Goal: Task Accomplishment & Management: Use online tool/utility

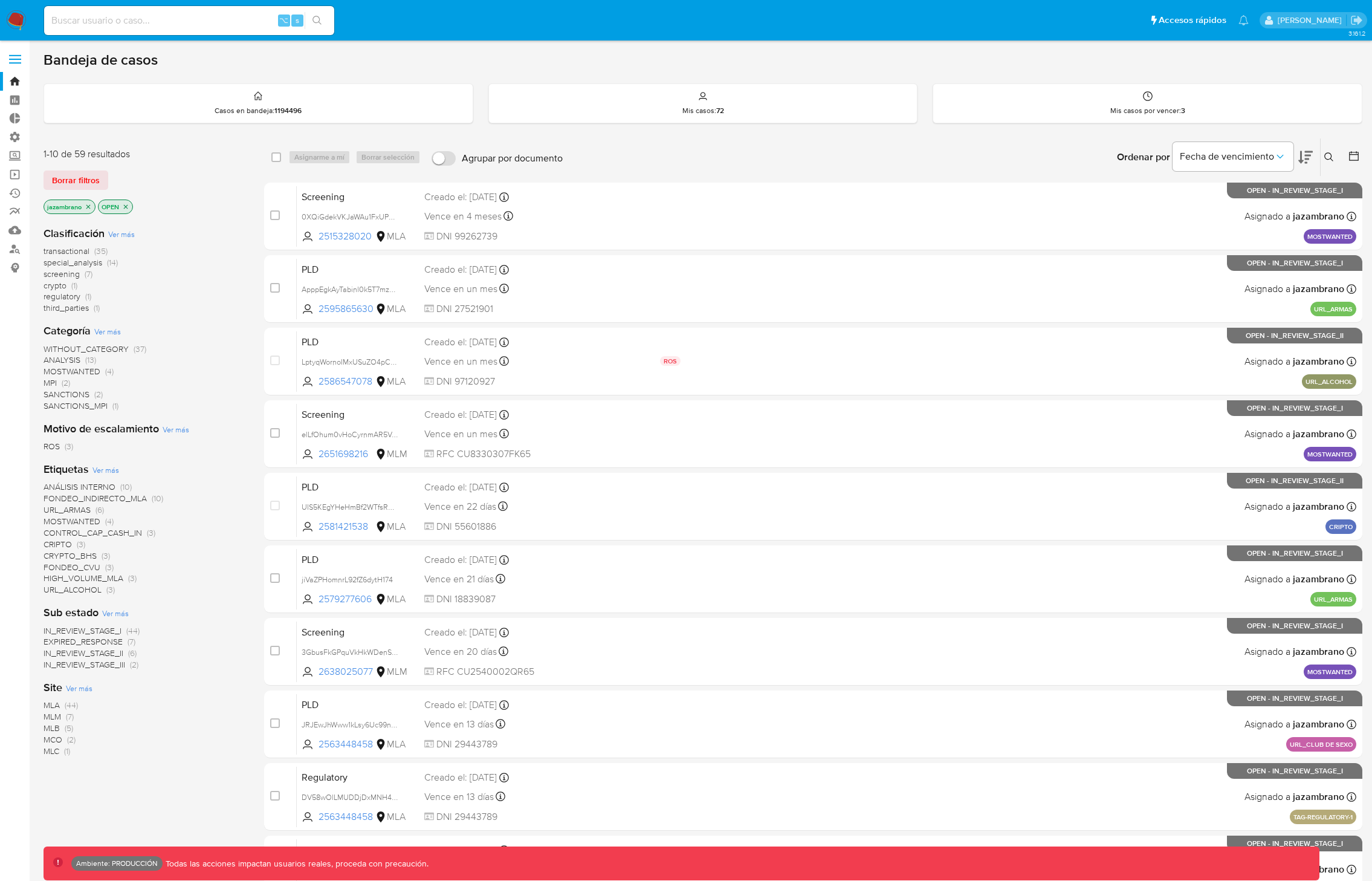
click at [12, 51] on label at bounding box center [15, 59] width 30 height 26
click at [0, 0] on input "checkbox" at bounding box center [0, 0] width 0 height 0
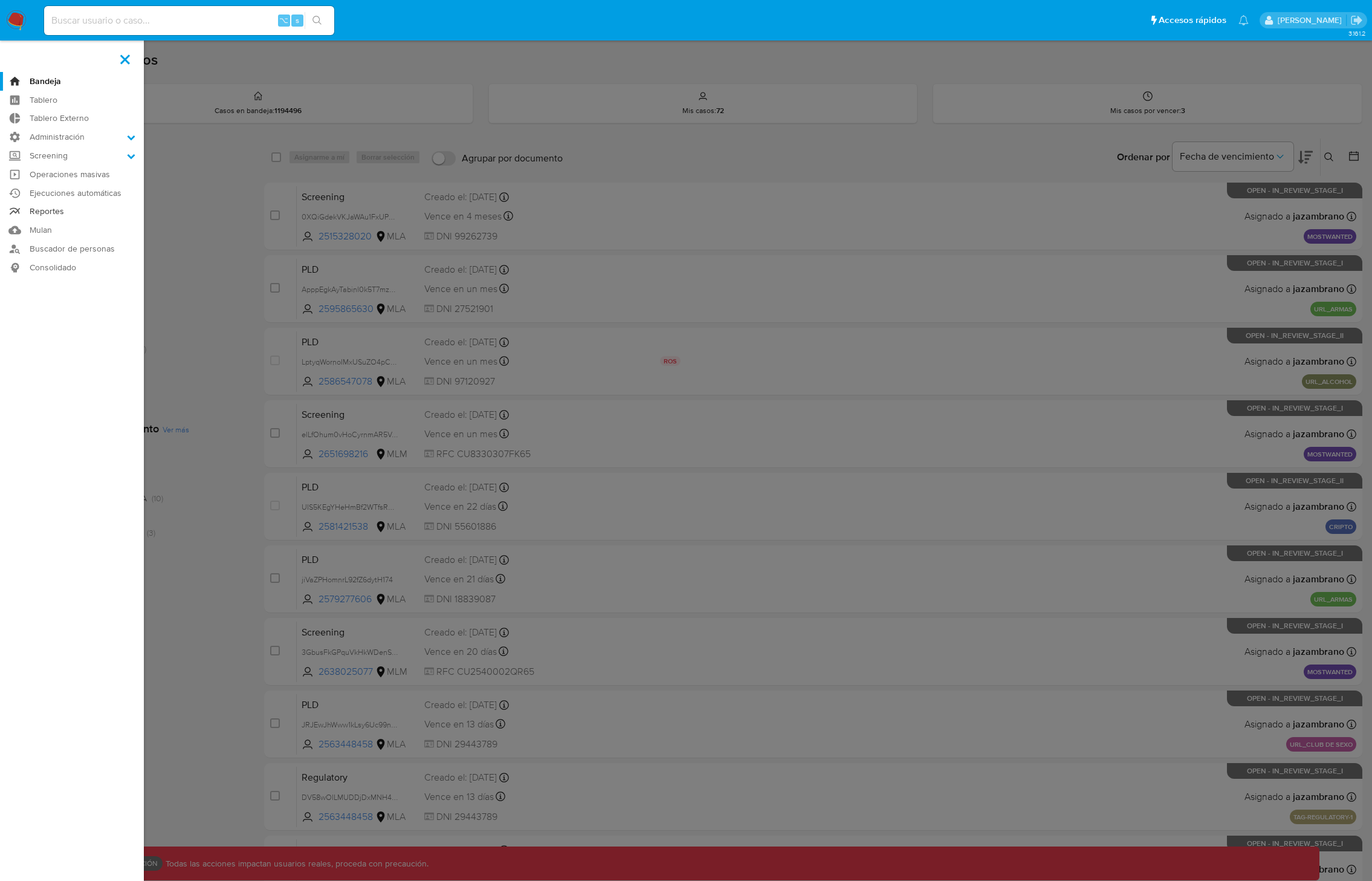
click at [52, 215] on link "Reportes" at bounding box center [71, 211] width 144 height 19
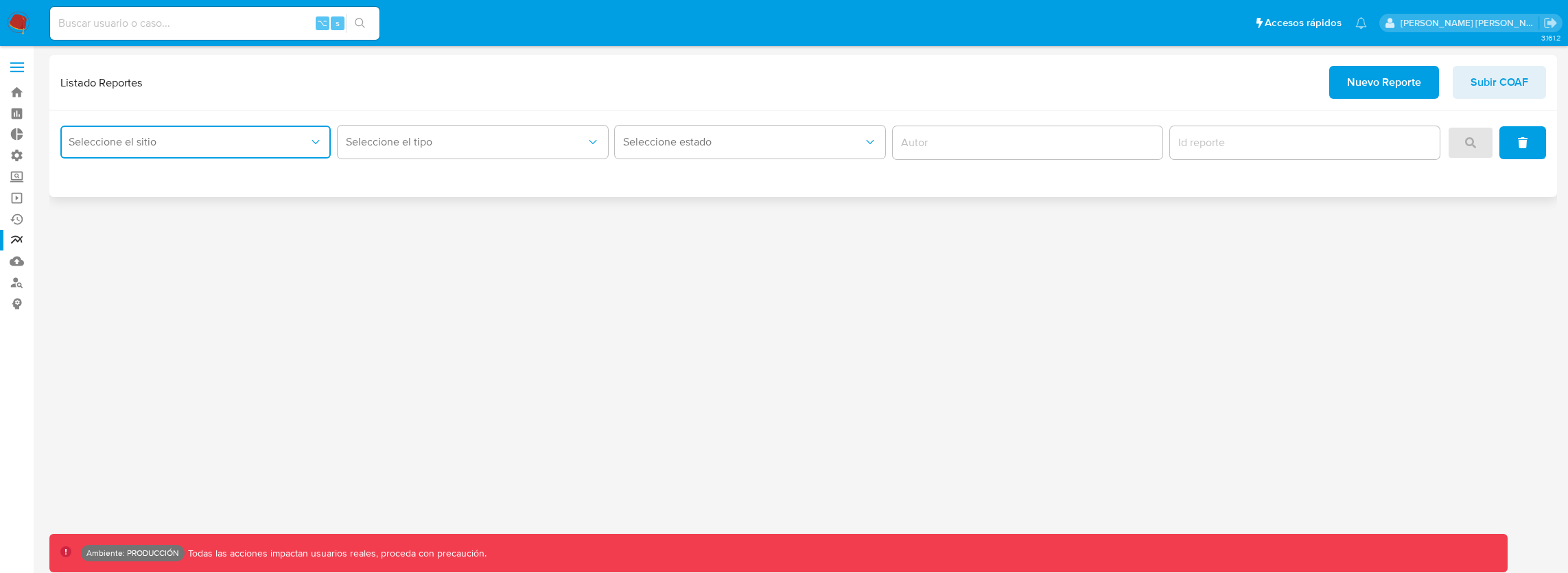
click at [237, 134] on button "Seleccione el sitio" at bounding box center [195, 142] width 270 height 33
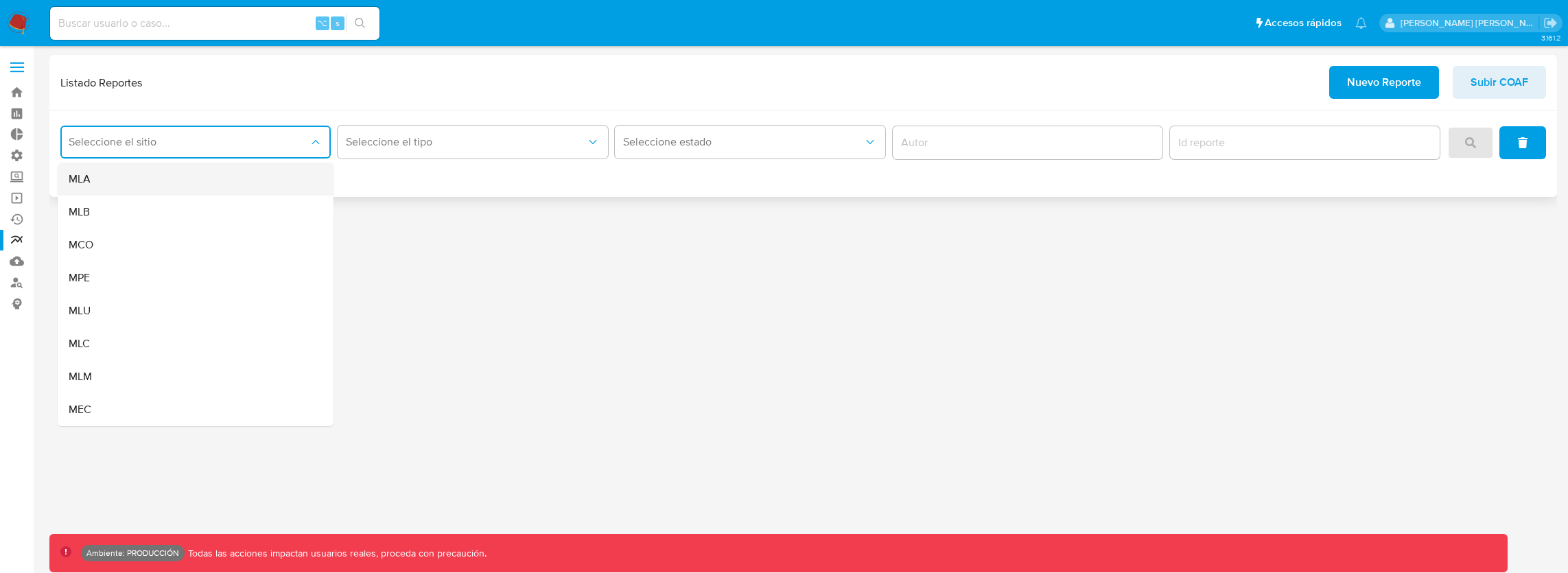
click at [171, 168] on div "MLA" at bounding box center [191, 179] width 246 height 33
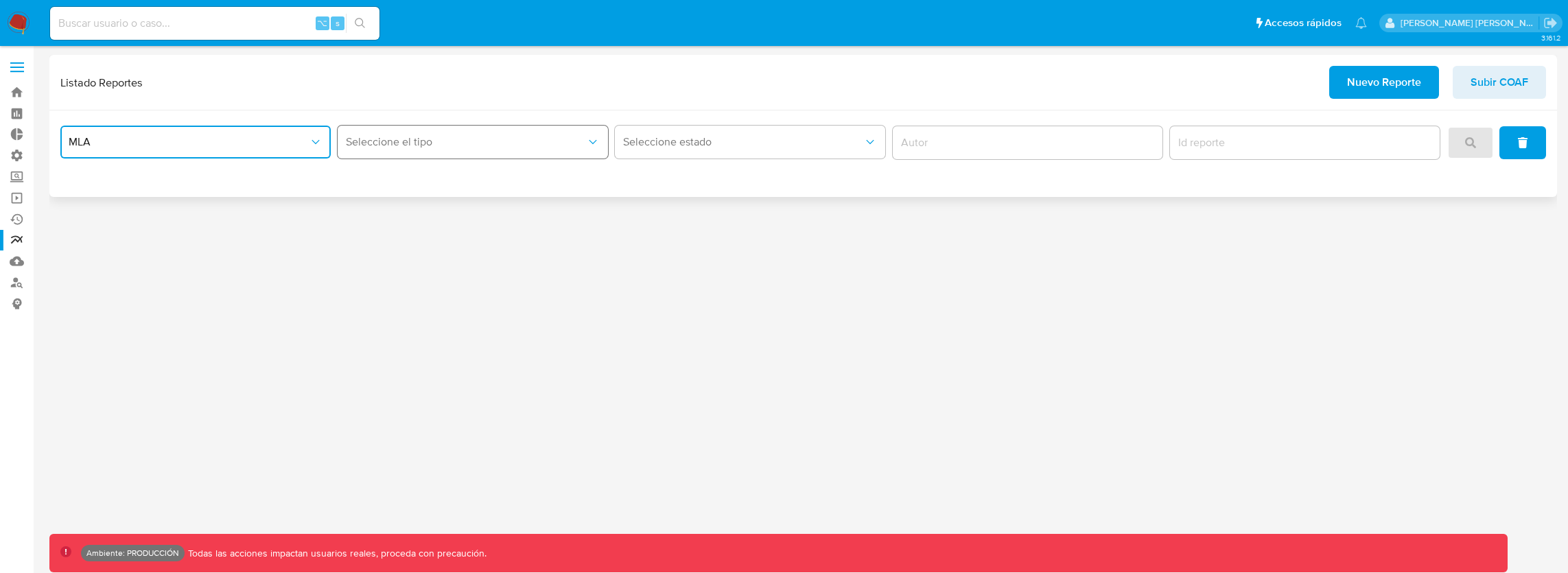
click at [427, 153] on button "Seleccione el tipo" at bounding box center [473, 142] width 270 height 33
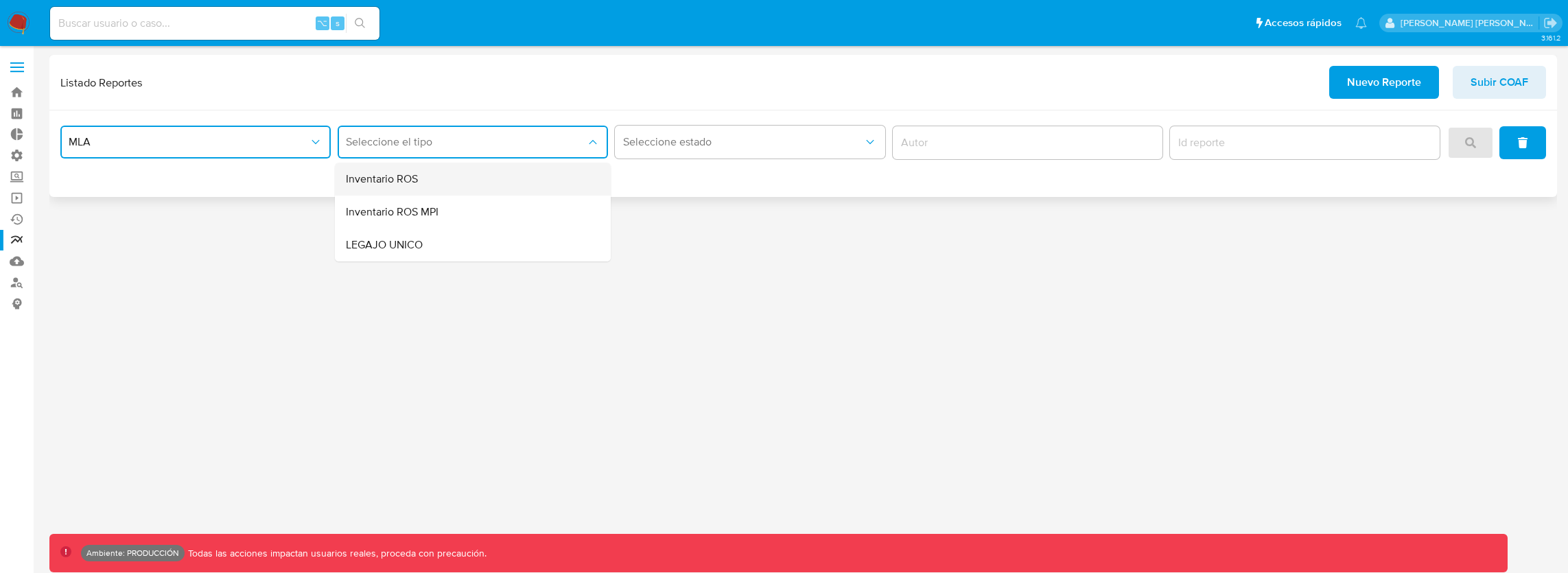
click at [407, 186] on span "Inventario ROS" at bounding box center [381, 179] width 72 height 14
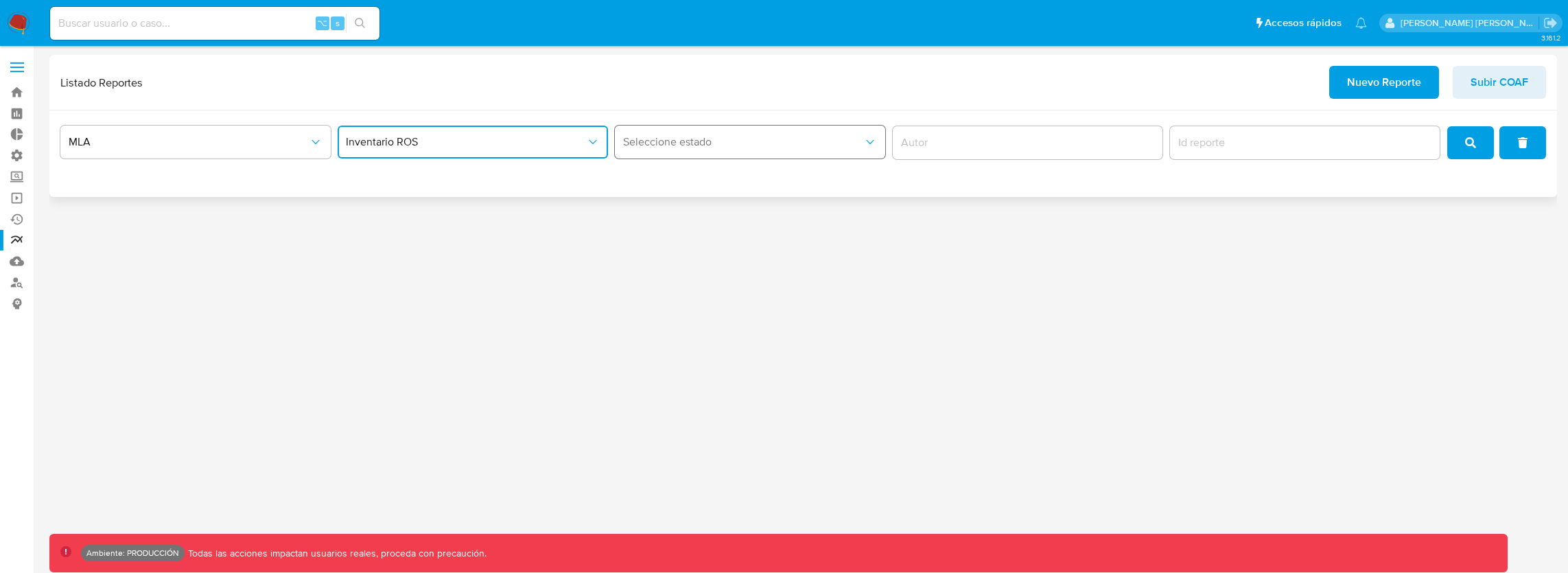
click at [689, 153] on button "Seleccione estado" at bounding box center [750, 142] width 270 height 33
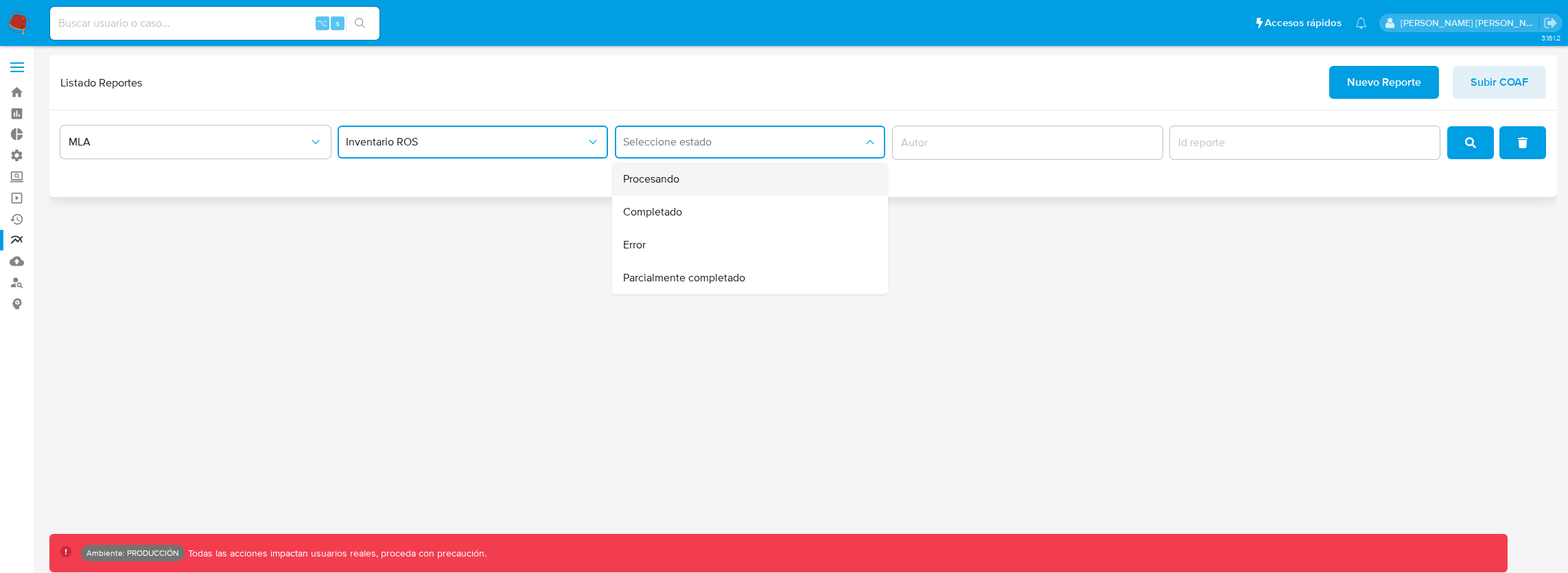
click at [689, 179] on div "Procesando" at bounding box center [746, 179] width 246 height 33
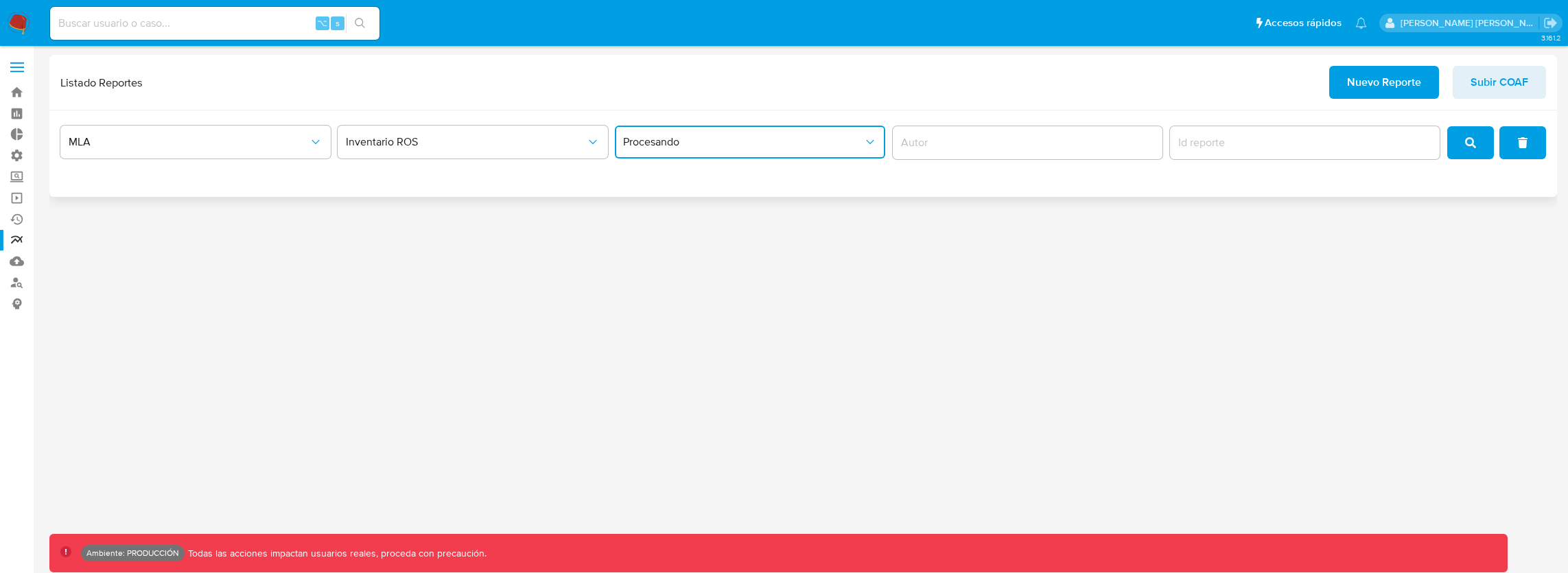
click at [935, 142] on input "author" at bounding box center [1028, 142] width 270 height 18
click at [427, 142] on span "Inventario ROS" at bounding box center [466, 142] width 241 height 14
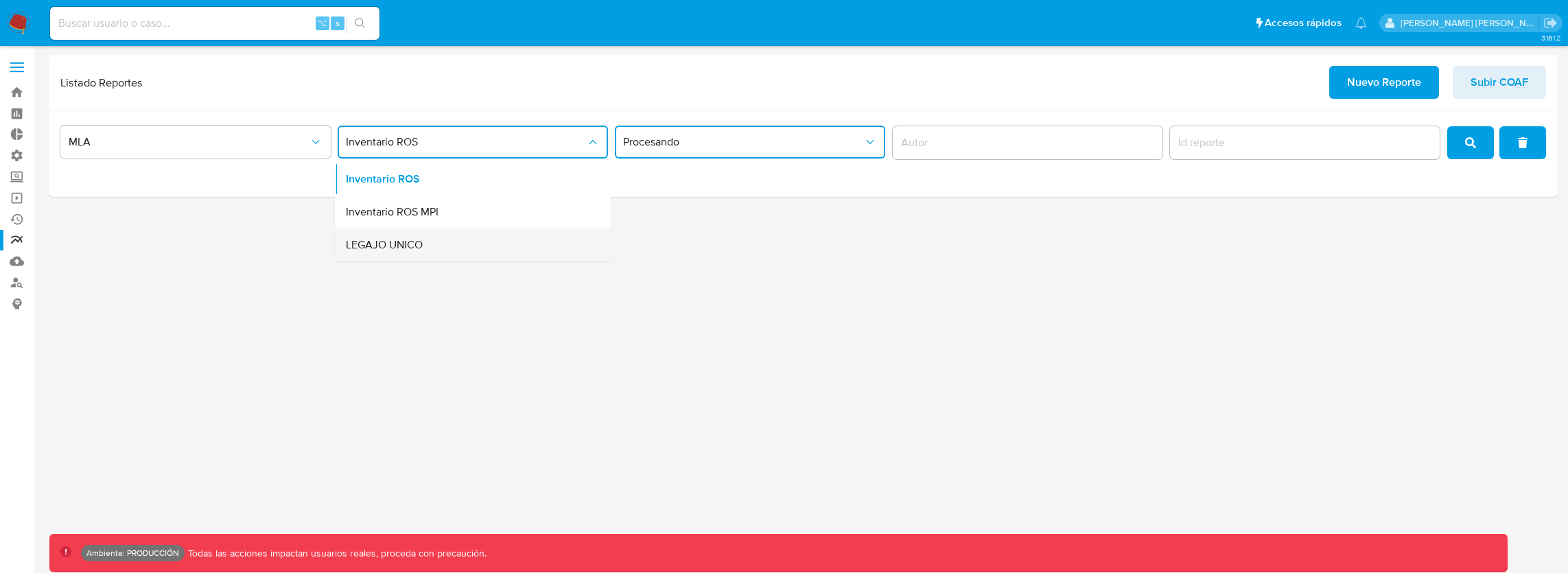
click at [432, 248] on div "LEGAJO UNICO" at bounding box center [468, 245] width 246 height 33
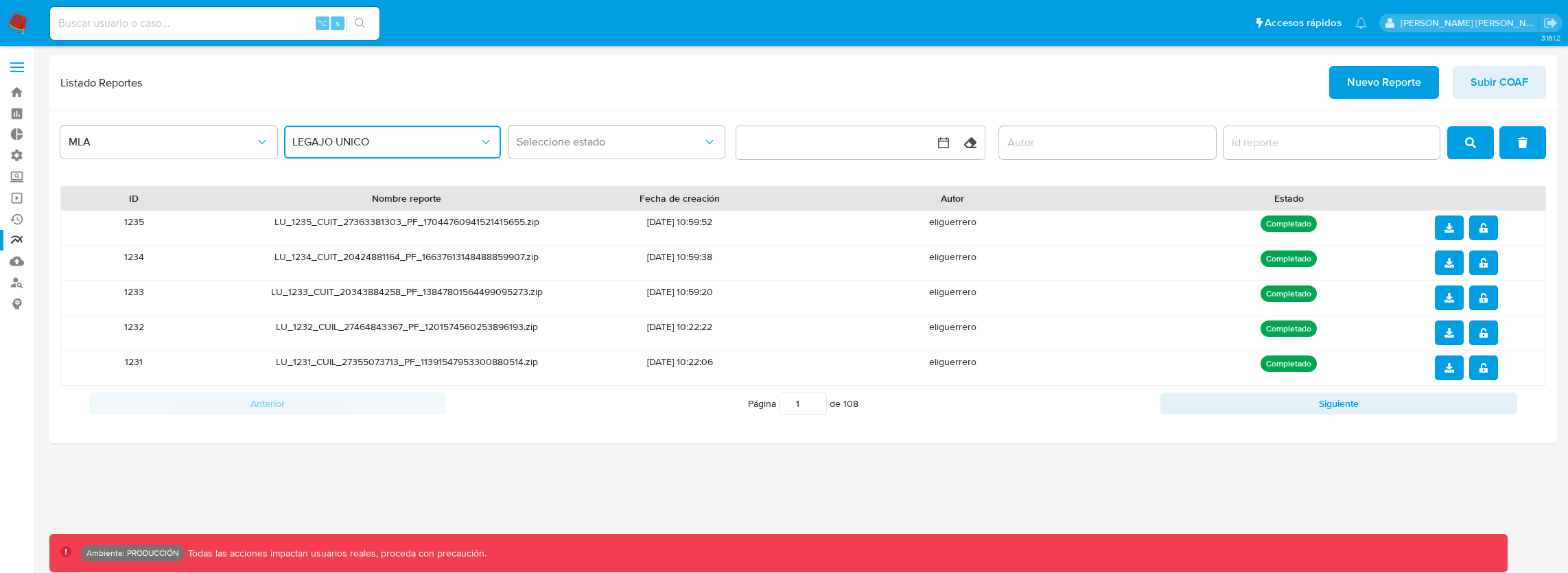
click at [375, 148] on span "LEGAJO UNICO" at bounding box center [386, 142] width 187 height 14
click at [390, 205] on div "Inventario ROS MPI" at bounding box center [388, 211] width 192 height 33
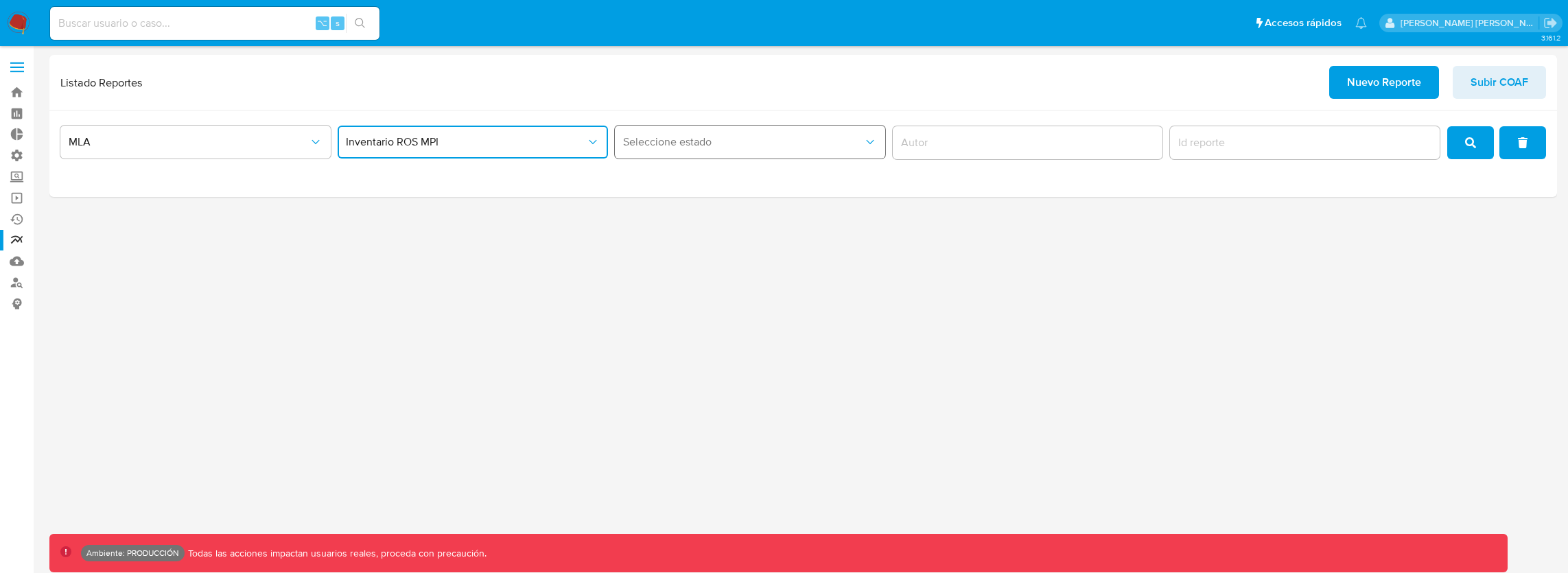
click at [746, 156] on button "Seleccione estado" at bounding box center [750, 142] width 270 height 33
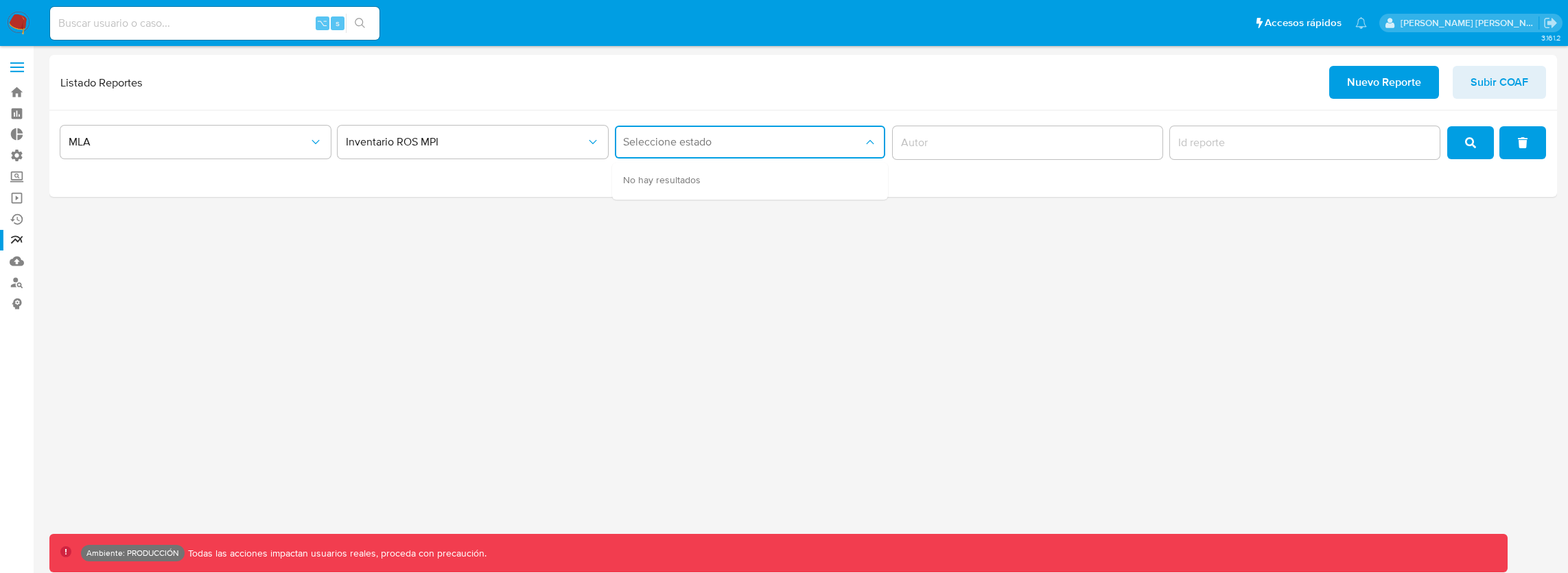
click at [960, 142] on input "author" at bounding box center [1028, 142] width 270 height 18
